Goal: Task Accomplishment & Management: Use online tool/utility

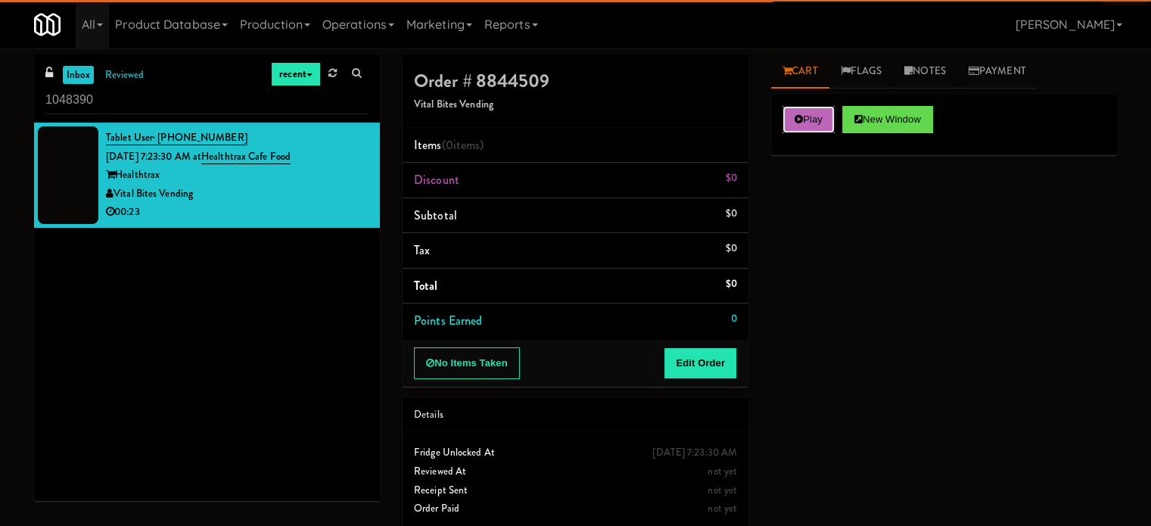
click at [812, 116] on button "Play" at bounding box center [809, 119] width 52 height 27
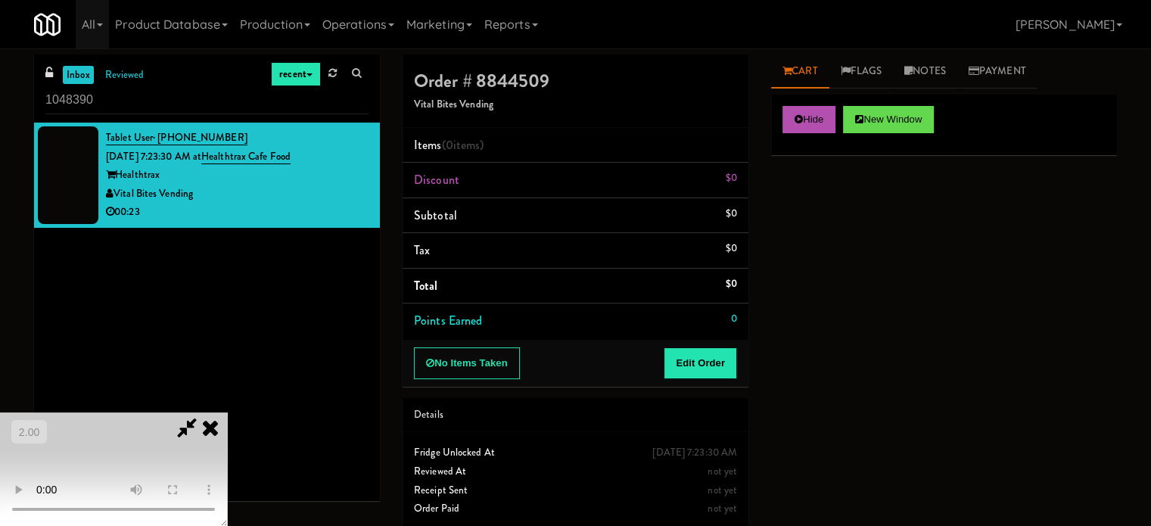
scroll to position [239, 0]
click at [227, 432] on video at bounding box center [113, 469] width 227 height 114
click at [227, 412] on video at bounding box center [113, 469] width 227 height 114
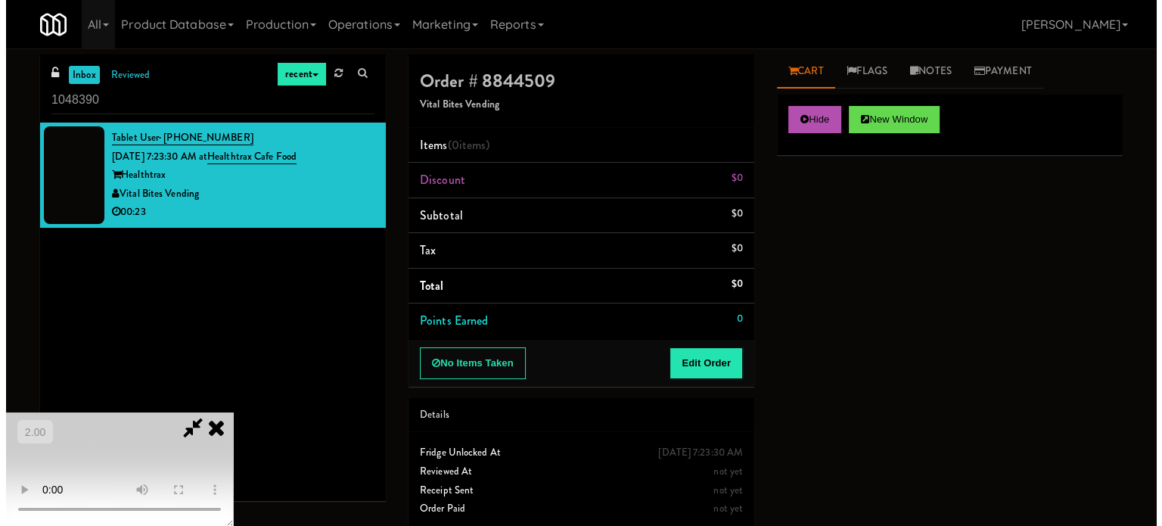
scroll to position [12, 0]
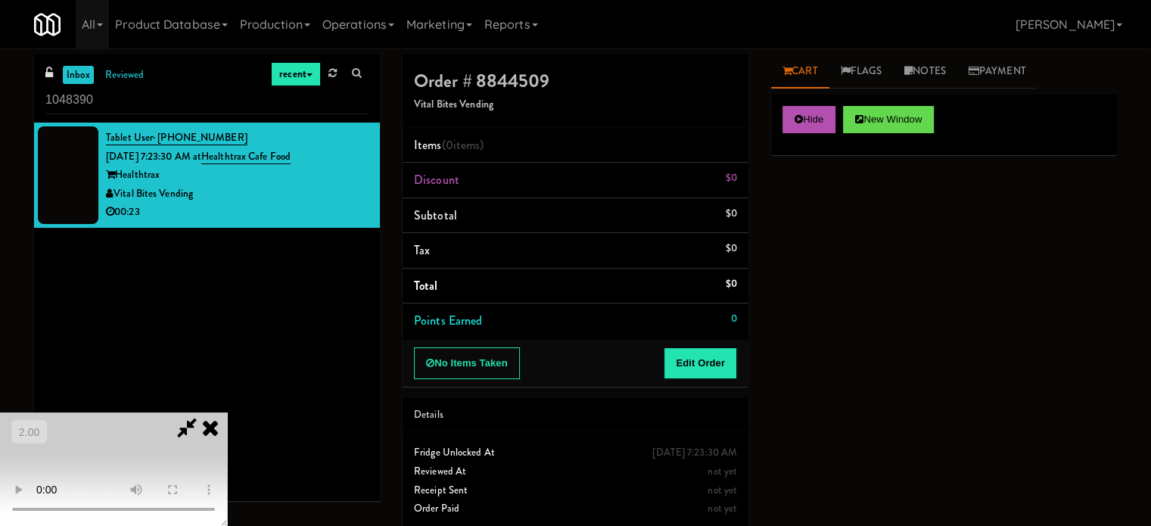
click at [227, 412] on video at bounding box center [113, 469] width 227 height 114
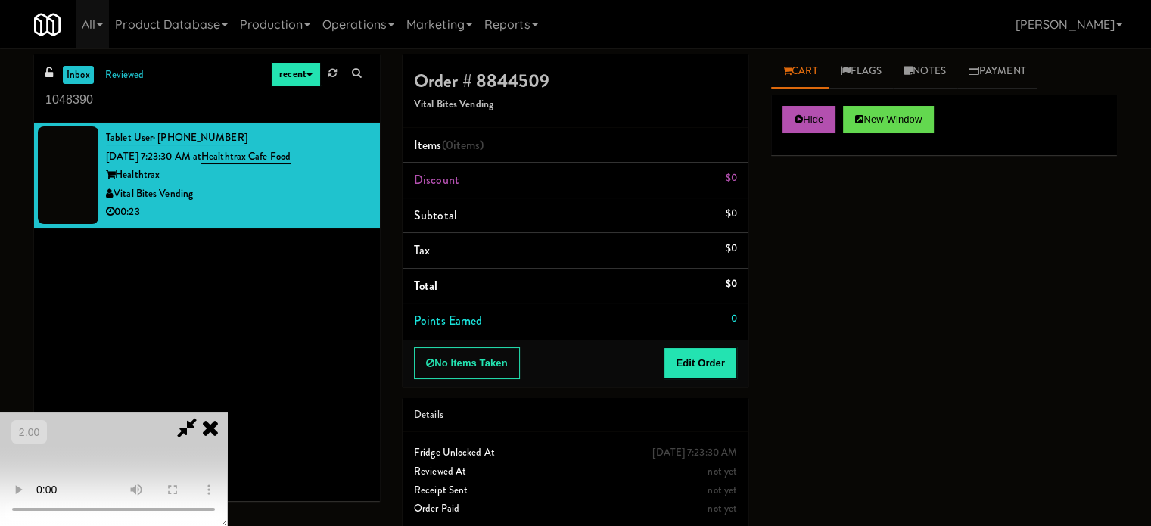
click at [227, 412] on video at bounding box center [113, 469] width 227 height 114
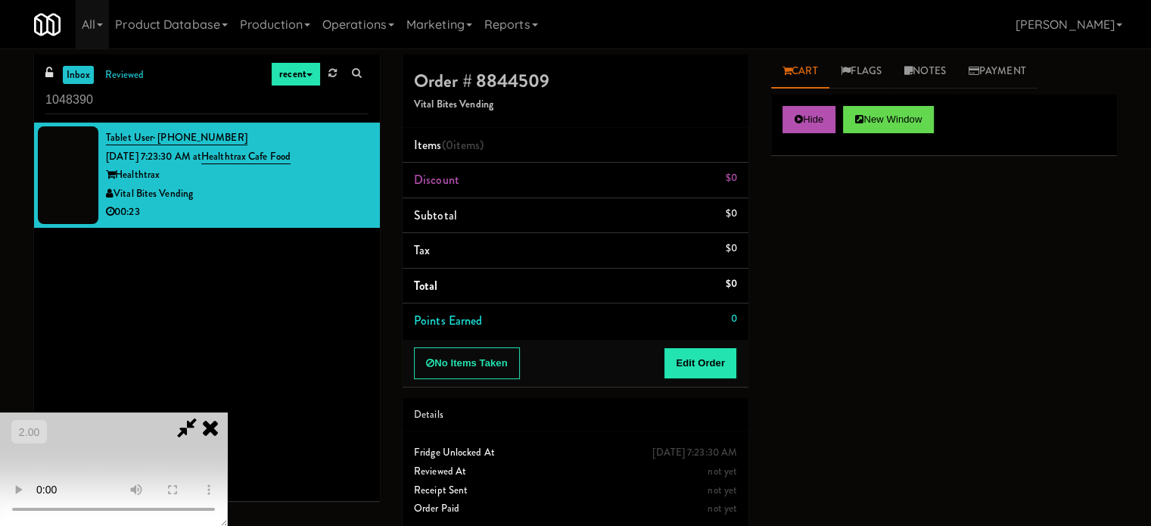
click at [227, 412] on video at bounding box center [113, 469] width 227 height 114
drag, startPoint x: 276, startPoint y: 261, endPoint x: 214, endPoint y: 257, distance: 62.2
click at [227, 412] on video at bounding box center [113, 469] width 227 height 114
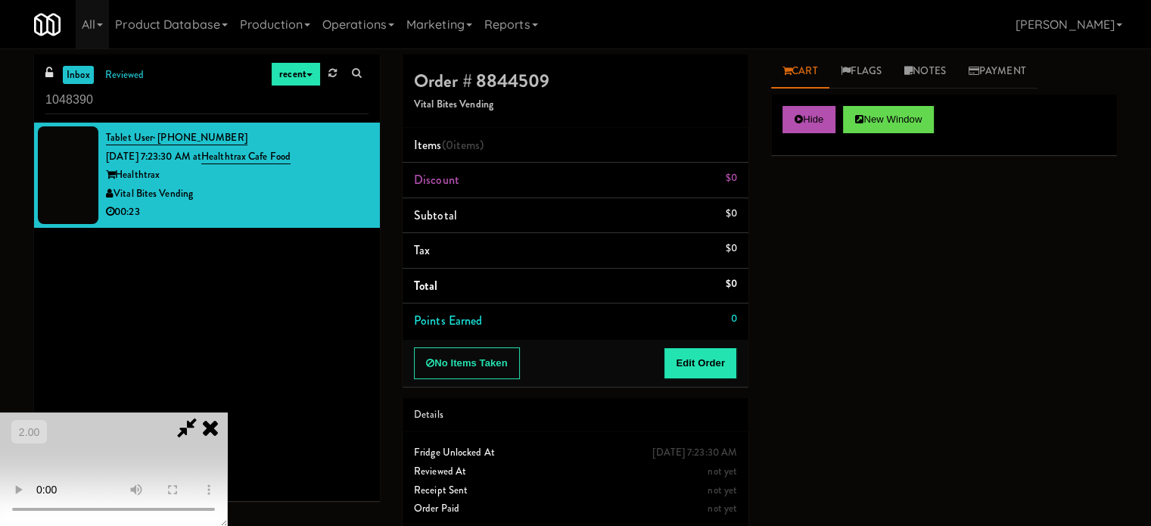
click at [205, 412] on video at bounding box center [113, 469] width 227 height 114
click at [207, 412] on video at bounding box center [113, 469] width 227 height 114
click at [702, 374] on button "Edit Order" at bounding box center [700, 363] width 73 height 32
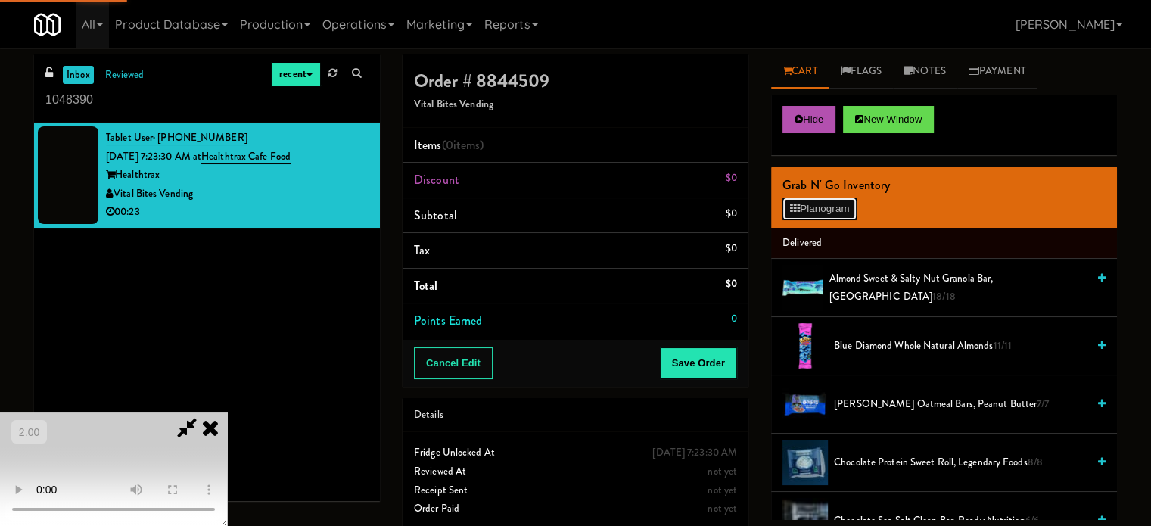
click at [829, 207] on button "Planogram" at bounding box center [820, 209] width 74 height 23
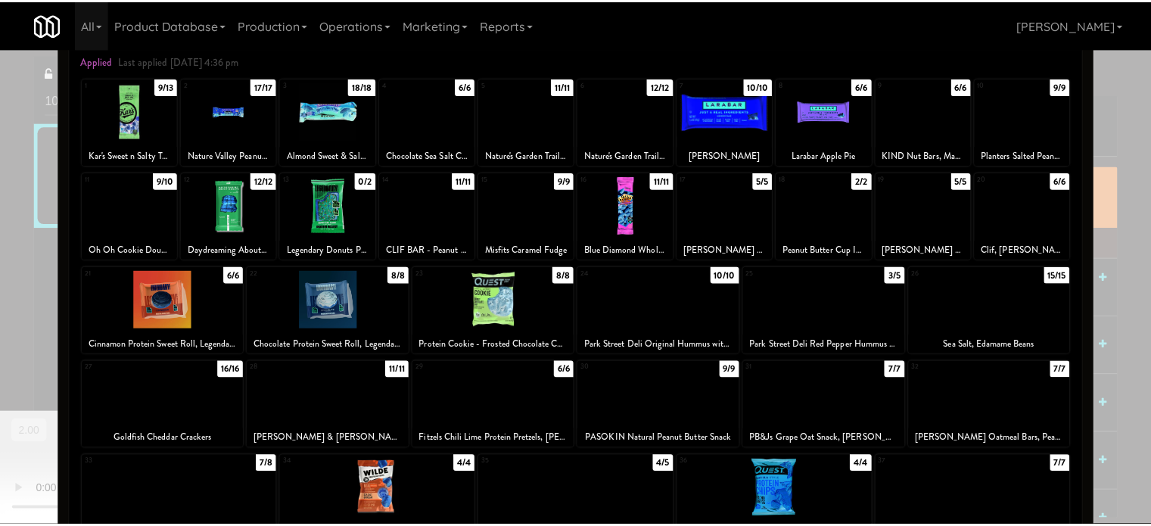
scroll to position [76, 0]
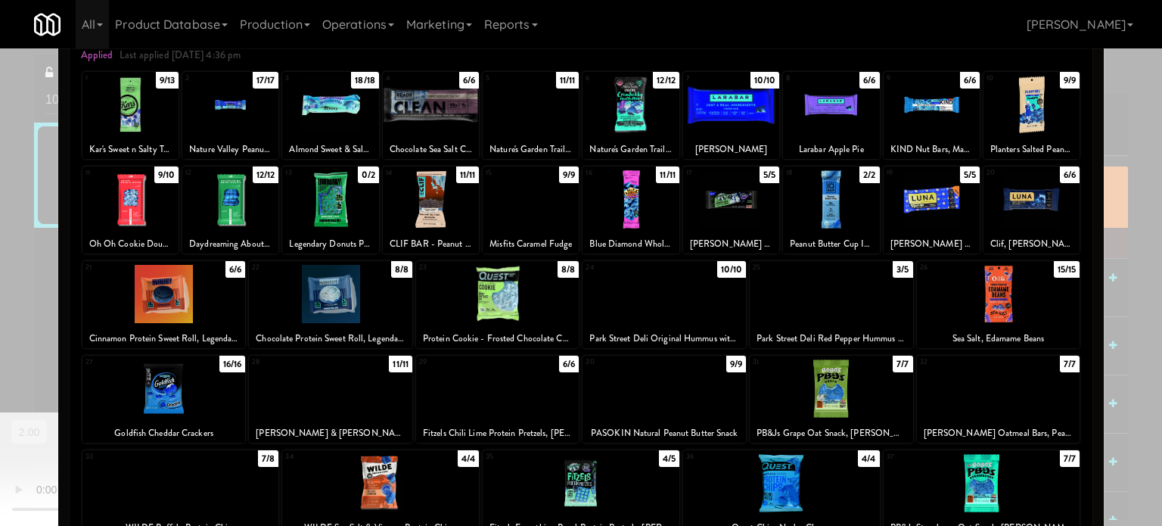
click at [36, 293] on div at bounding box center [581, 263] width 1162 height 526
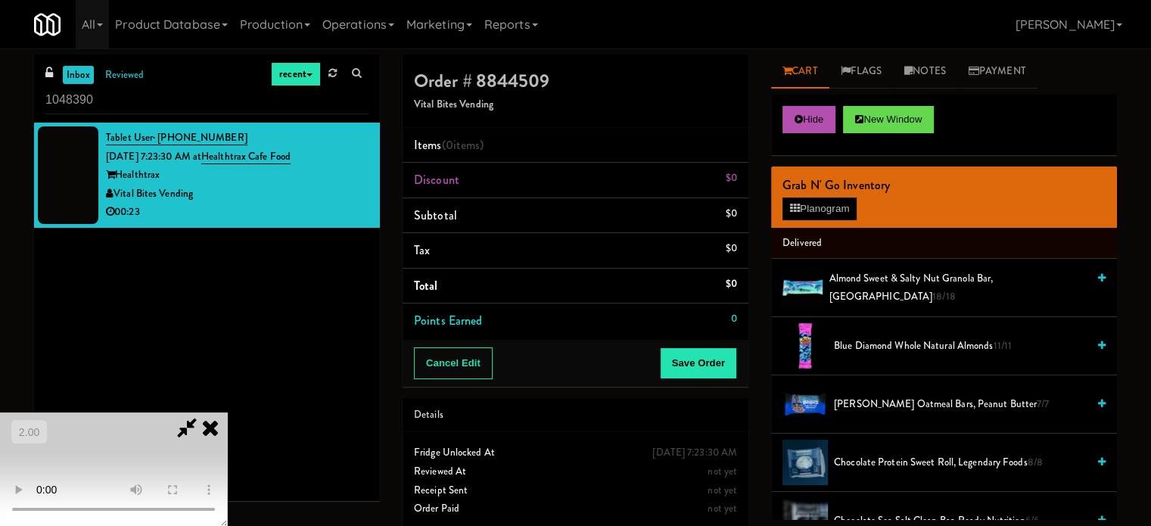
scroll to position [163, 0]
click at [227, 415] on video at bounding box center [113, 469] width 227 height 114
click at [227, 412] on video at bounding box center [113, 469] width 227 height 114
click at [817, 213] on button "Planogram" at bounding box center [820, 209] width 74 height 23
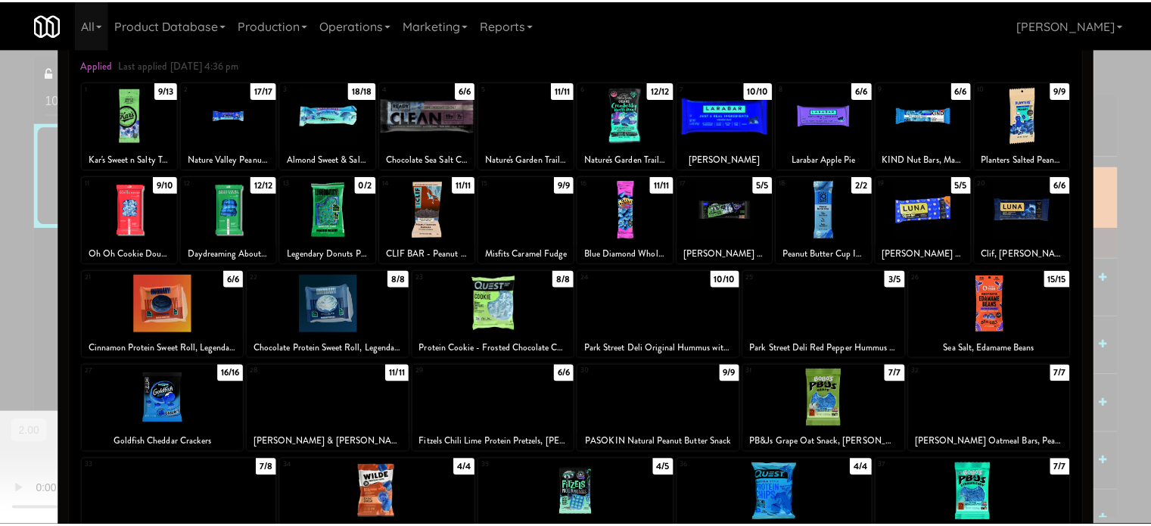
scroll to position [76, 0]
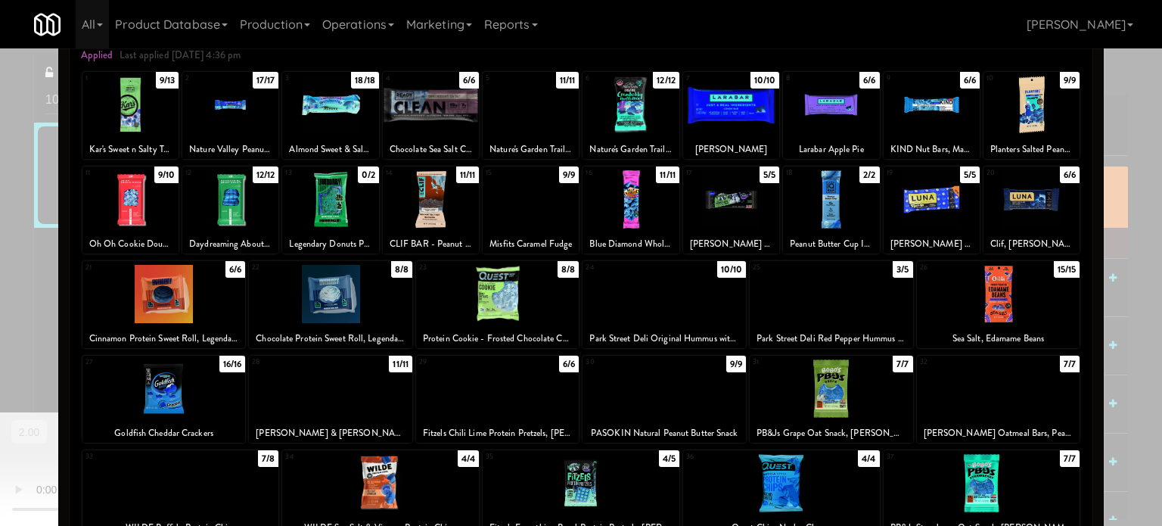
click at [1113, 221] on div at bounding box center [581, 263] width 1162 height 526
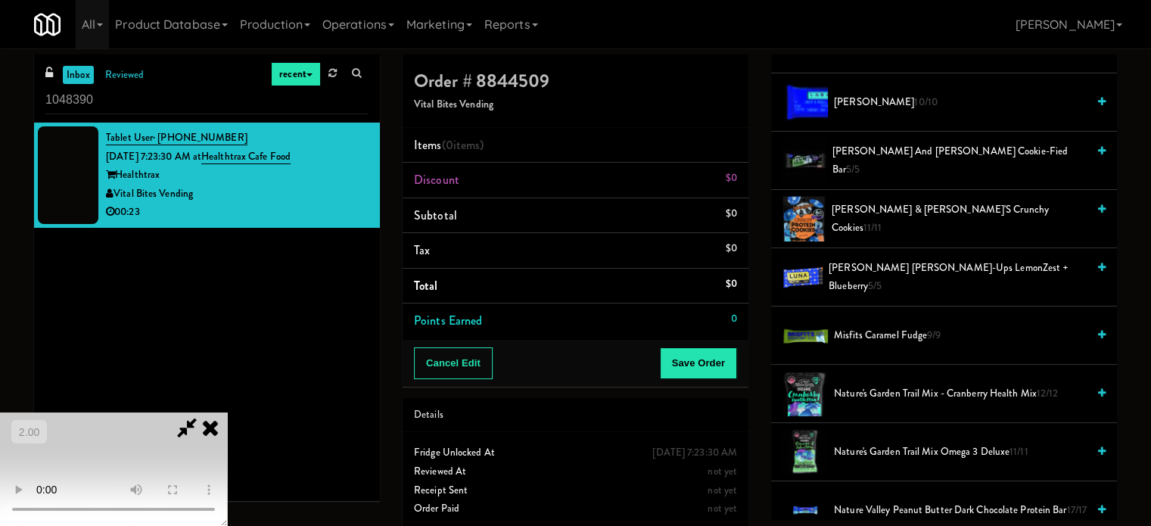
scroll to position [12, 0]
click at [227, 458] on video at bounding box center [113, 469] width 227 height 114
click at [227, 412] on video at bounding box center [113, 469] width 227 height 114
